Goal: Find specific page/section

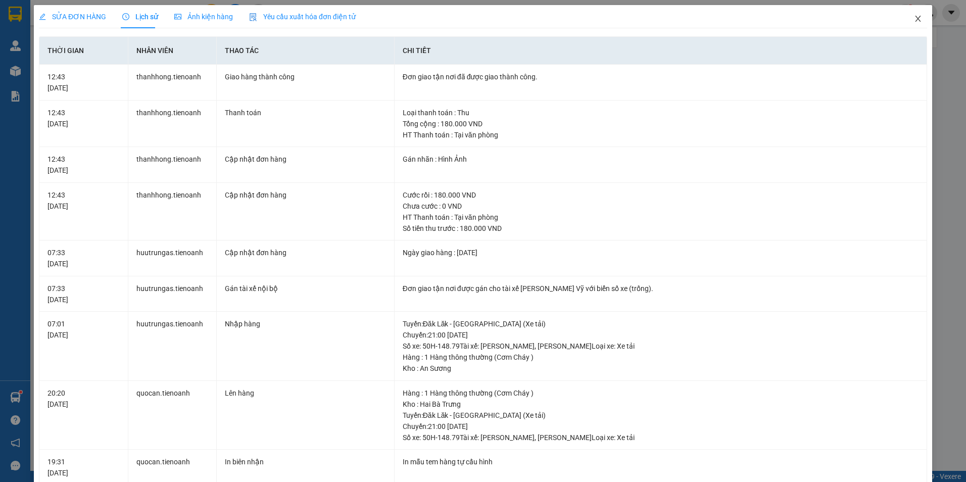
click at [914, 19] on icon "close" at bounding box center [918, 19] width 8 height 8
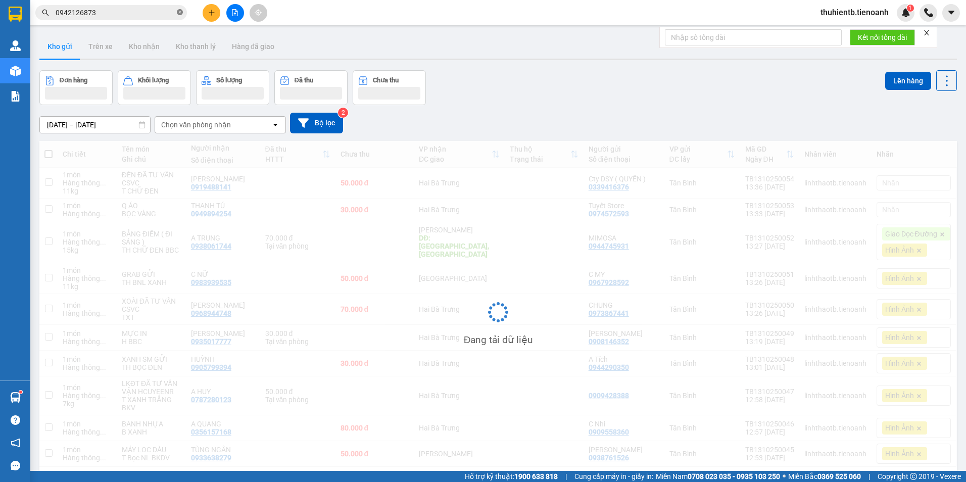
click at [180, 12] on icon "close-circle" at bounding box center [180, 12] width 6 height 6
click at [180, 12] on span at bounding box center [180, 12] width 6 height 11
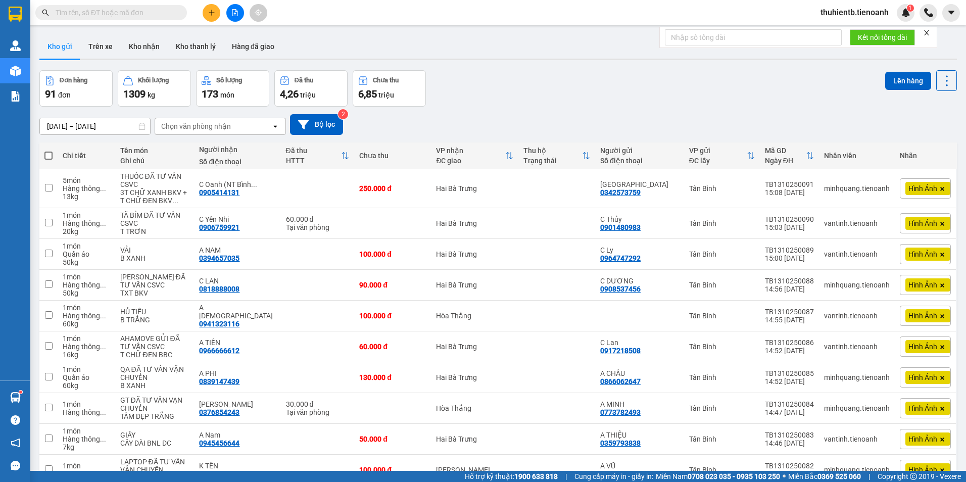
drag, startPoint x: 180, startPoint y: 12, endPoint x: 124, endPoint y: 12, distance: 55.6
paste input "0938392926"
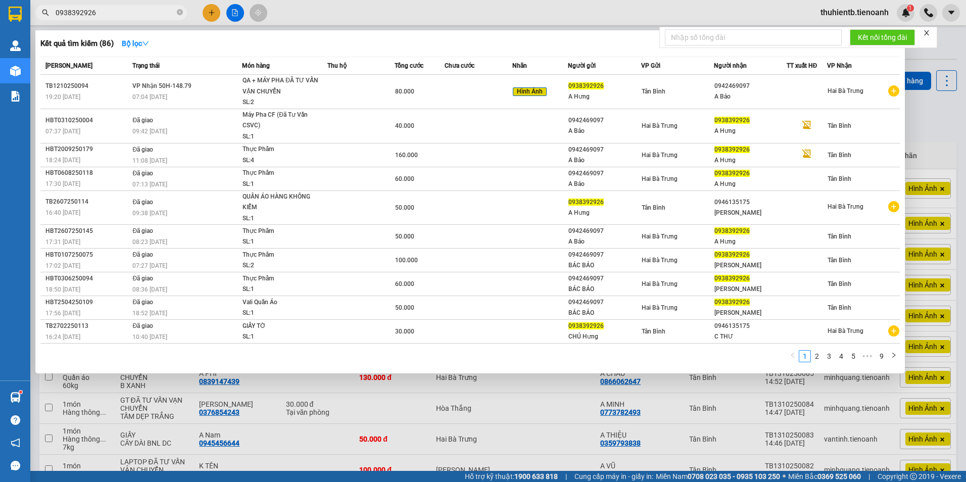
type input "0938392926"
click at [87, 14] on input "0938392926" at bounding box center [115, 12] width 119 height 11
